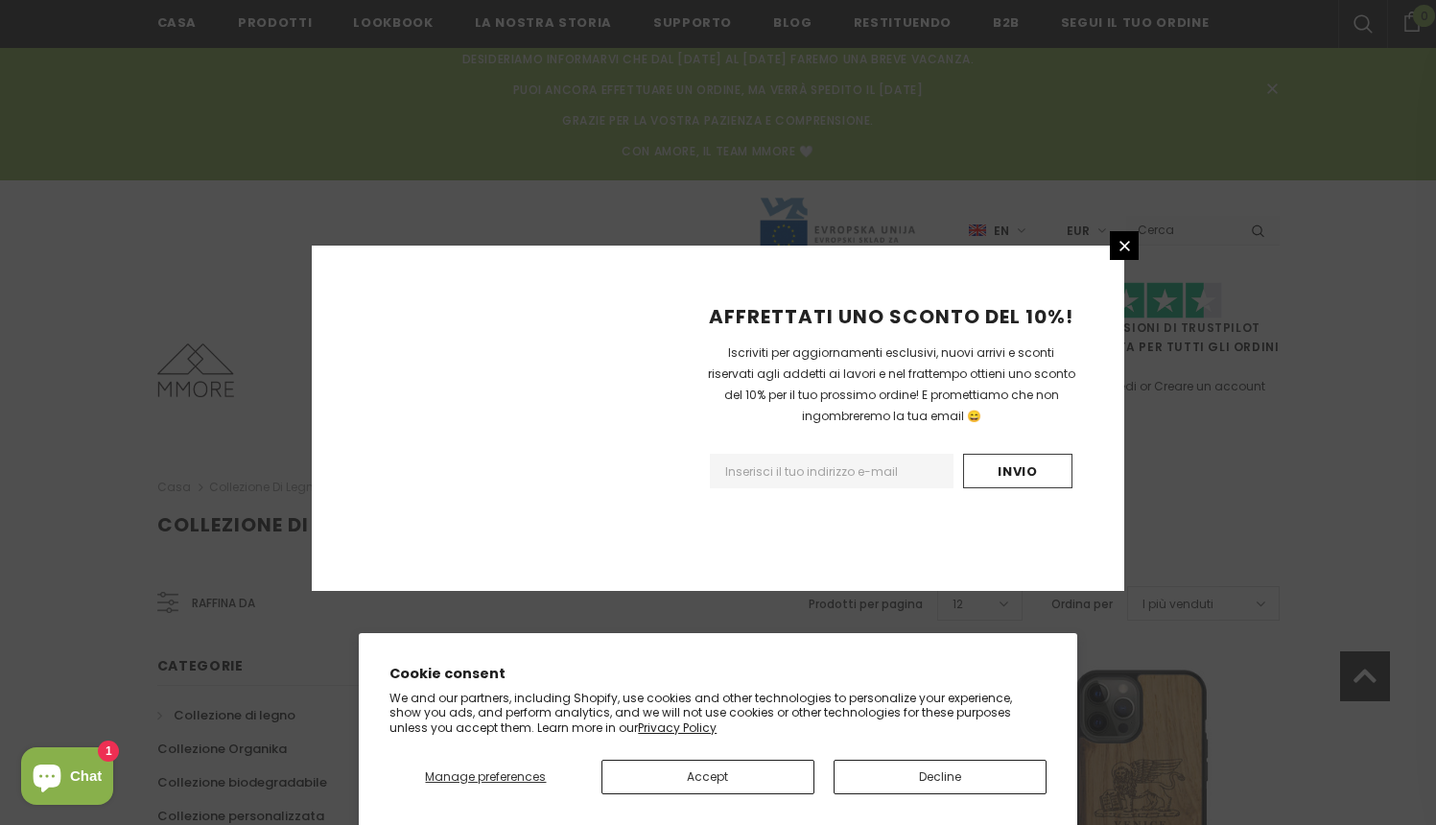
scroll to position [1450, 0]
